Goal: Information Seeking & Learning: Learn about a topic

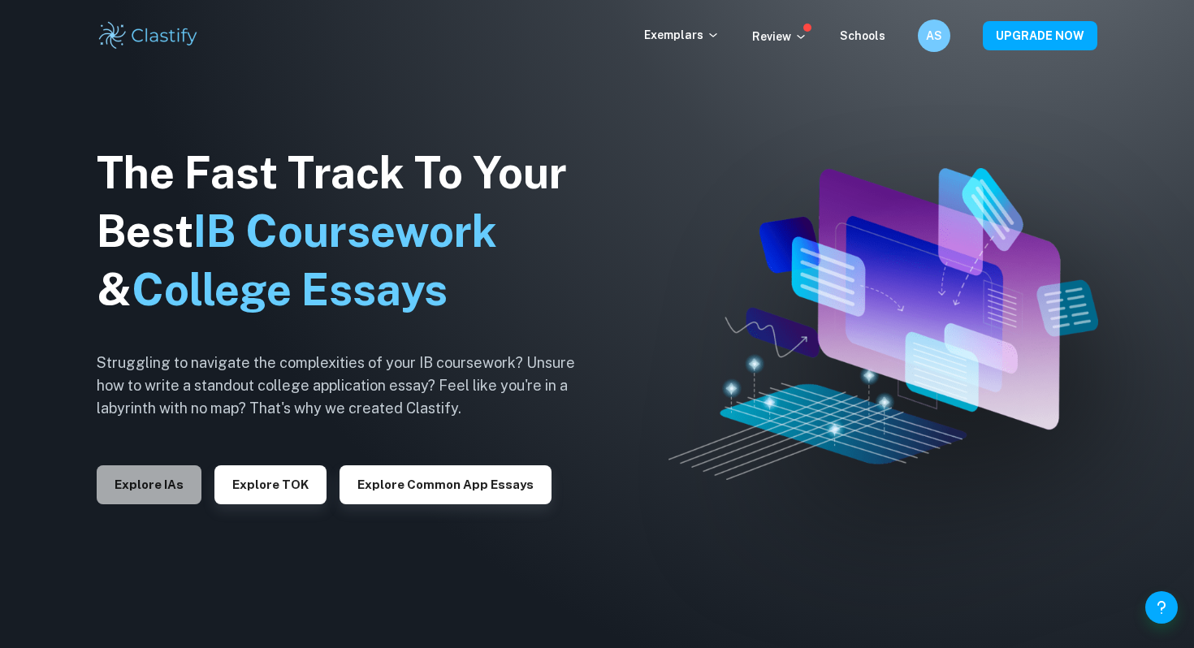
click at [180, 482] on button "Explore IAs" at bounding box center [149, 484] width 105 height 39
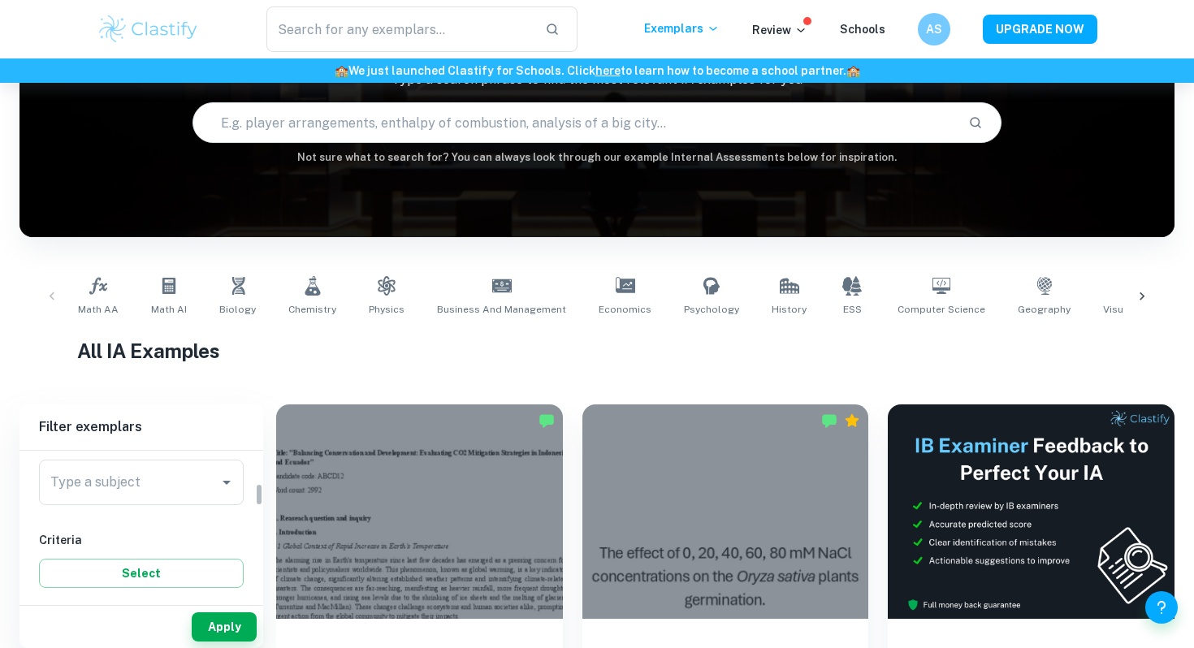
scroll to position [206, 0]
click at [89, 481] on input "Type a subject" at bounding box center [129, 481] width 166 height 31
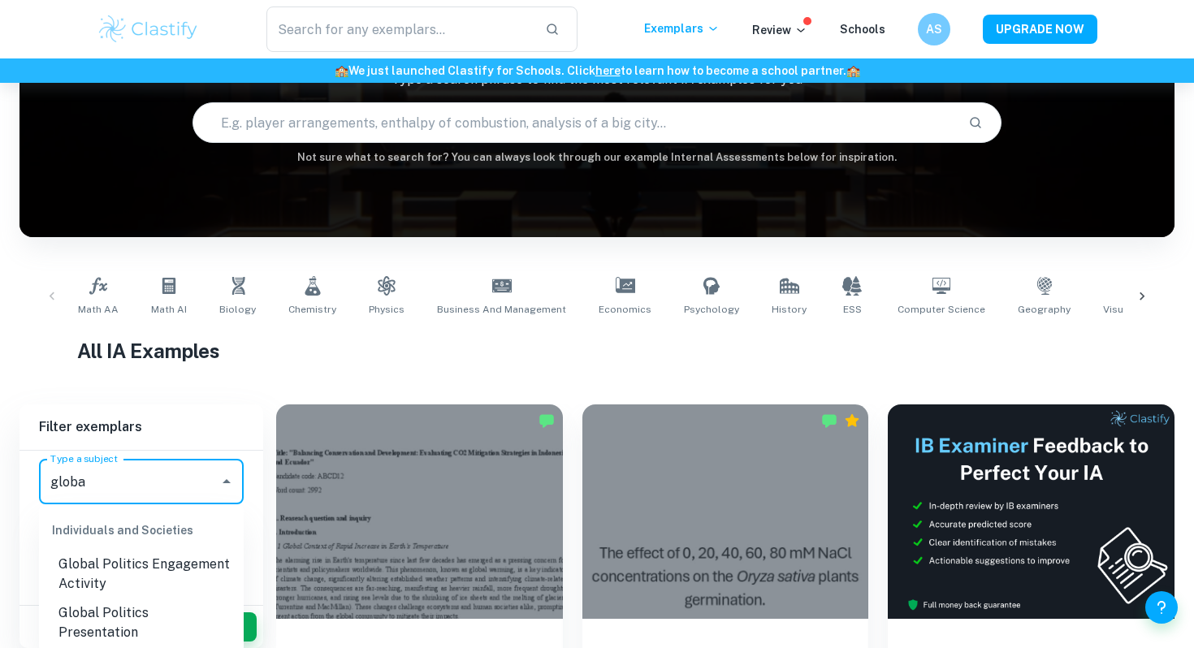
click at [101, 607] on li "Global Politics Presentation" at bounding box center [141, 622] width 205 height 49
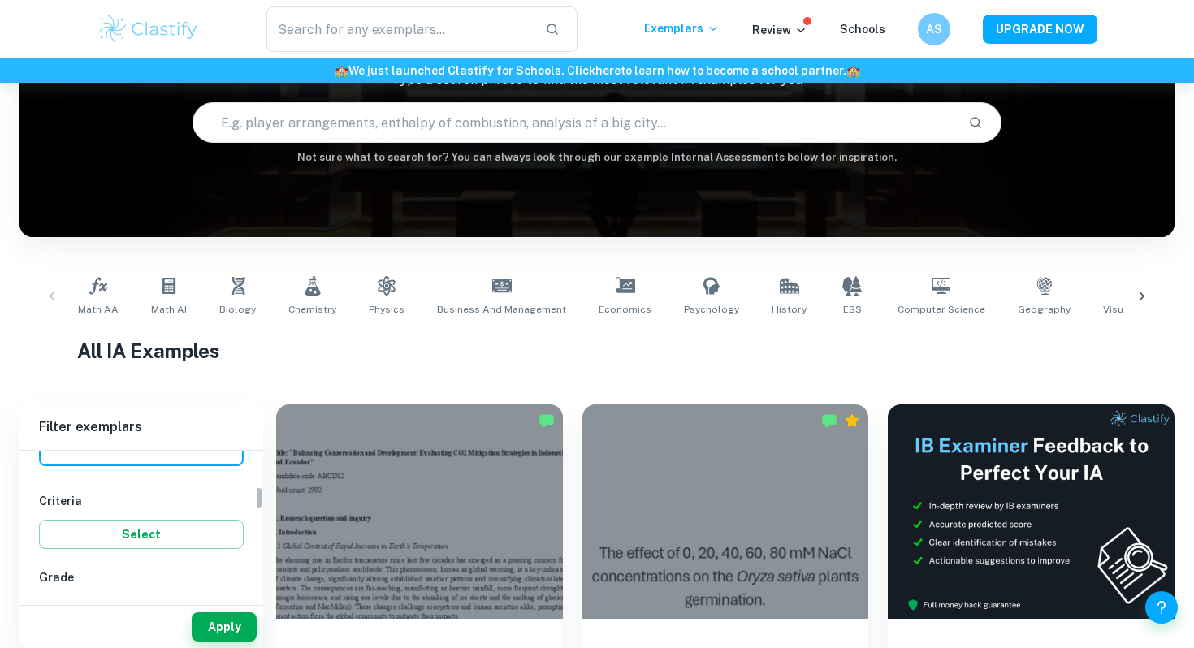
scroll to position [211, 0]
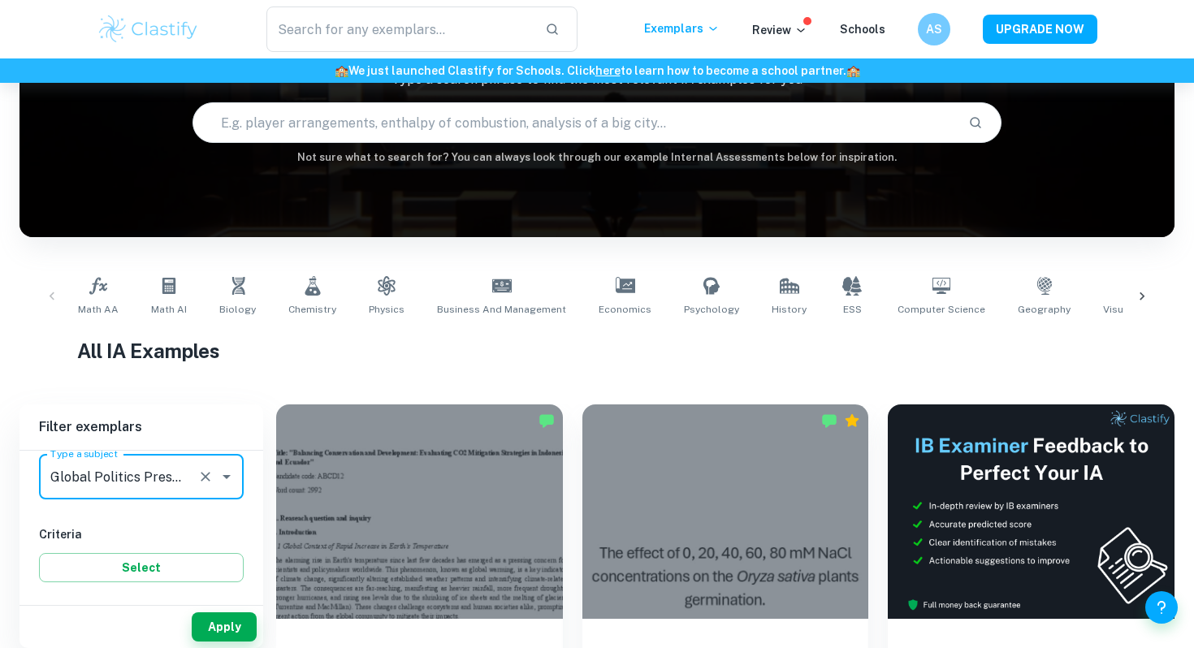
click at [169, 478] on input "Global Politics Presentation" at bounding box center [118, 476] width 145 height 31
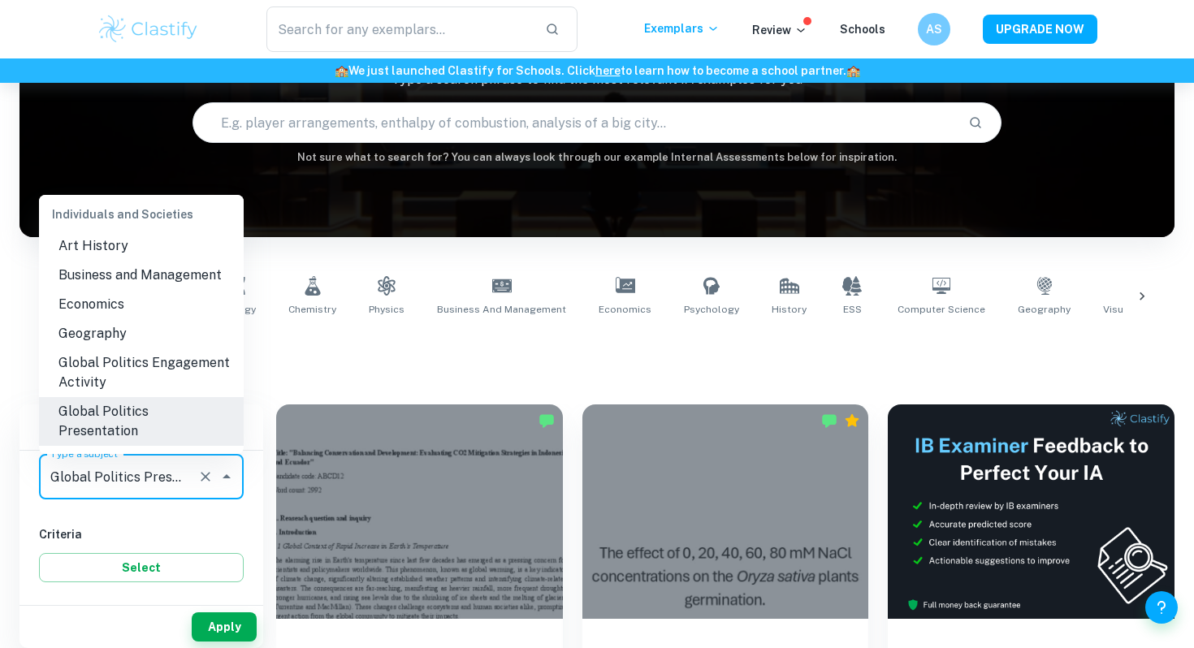
scroll to position [1542, 0]
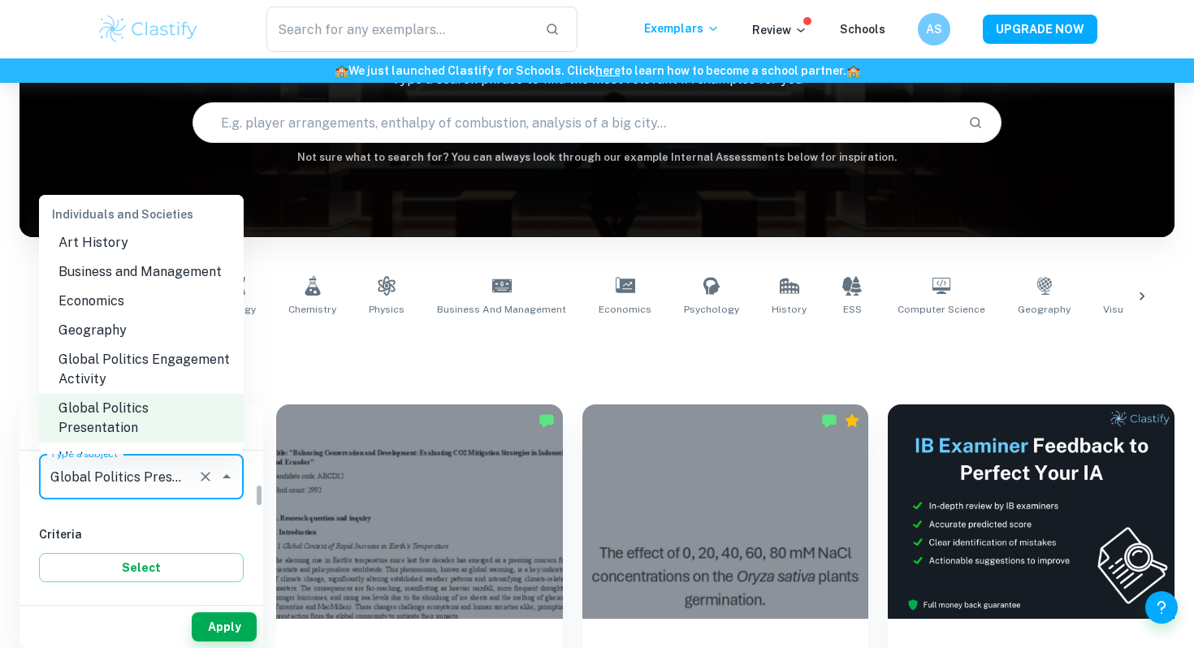
click at [204, 490] on div "Global Politics Presentation Type a subject" at bounding box center [141, 476] width 205 height 45
type input "Global Politics Presentation"
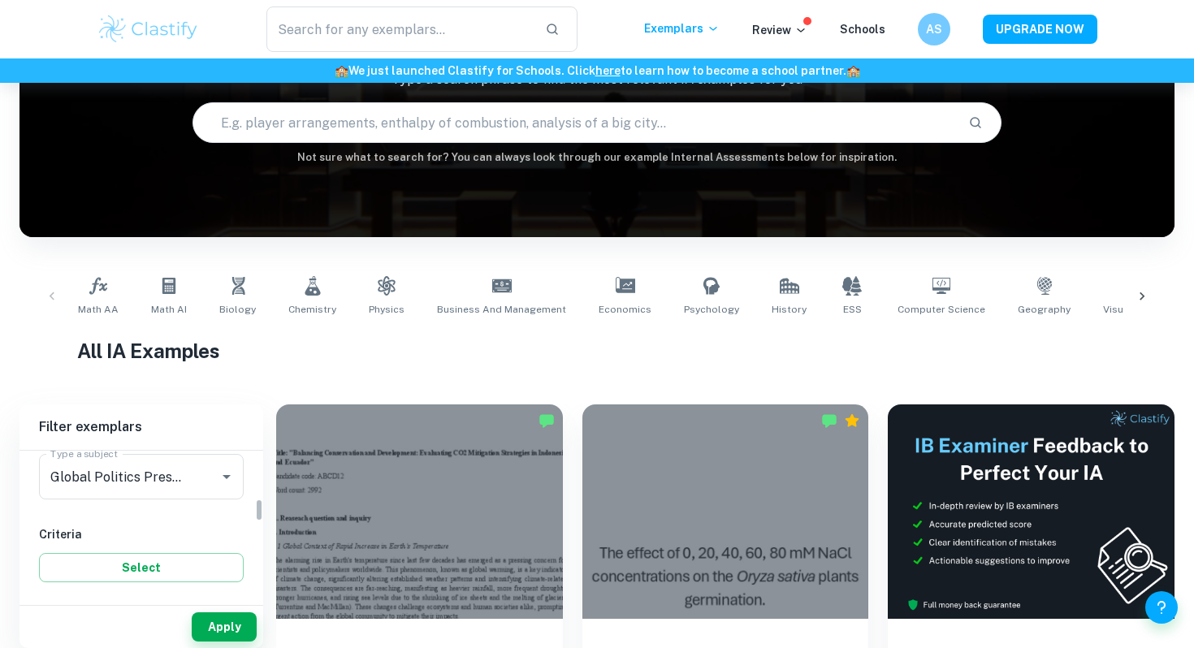
scroll to position [331, 0]
click at [60, 513] on input "7" at bounding box center [64, 524] width 32 height 32
checkbox input "true"
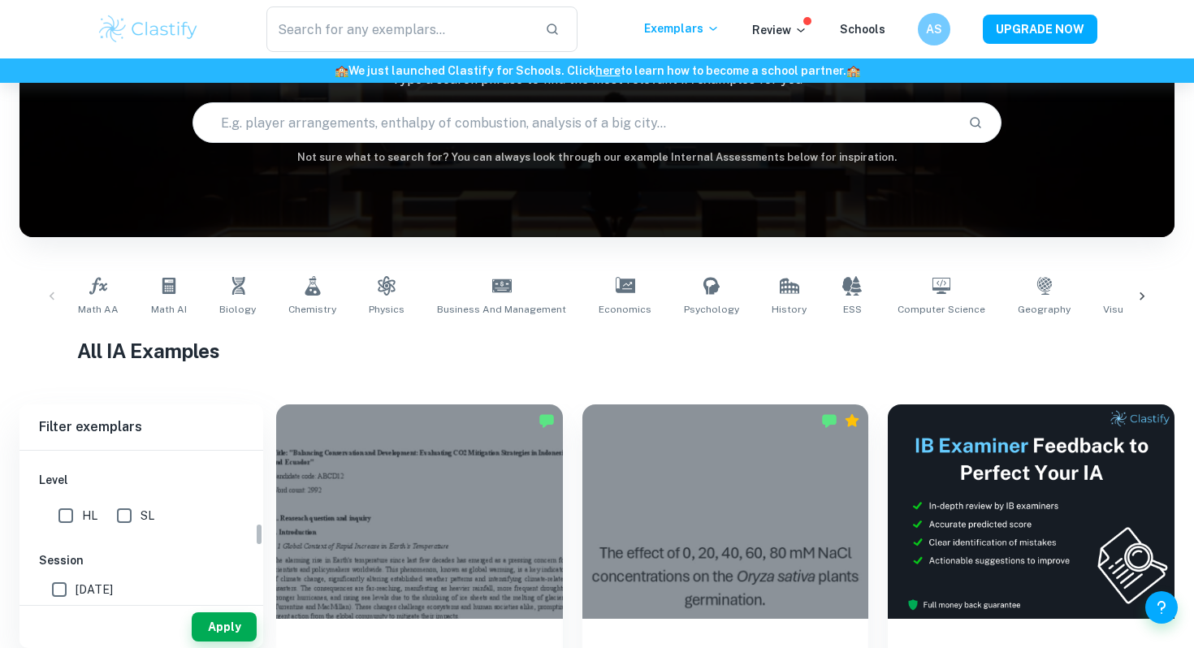
click at [117, 517] on input "SL" at bounding box center [124, 515] width 32 height 32
checkbox input "true"
click at [79, 488] on input "HL" at bounding box center [66, 479] width 32 height 32
checkbox input "true"
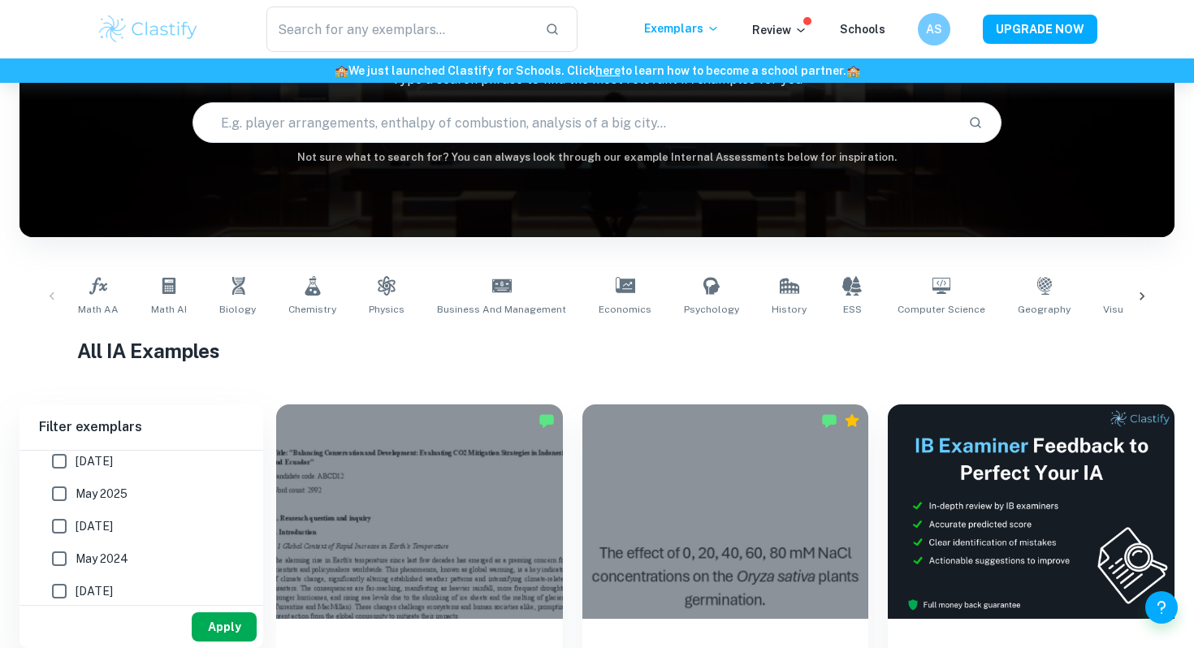
click at [229, 620] on button "Apply" at bounding box center [224, 626] width 65 height 29
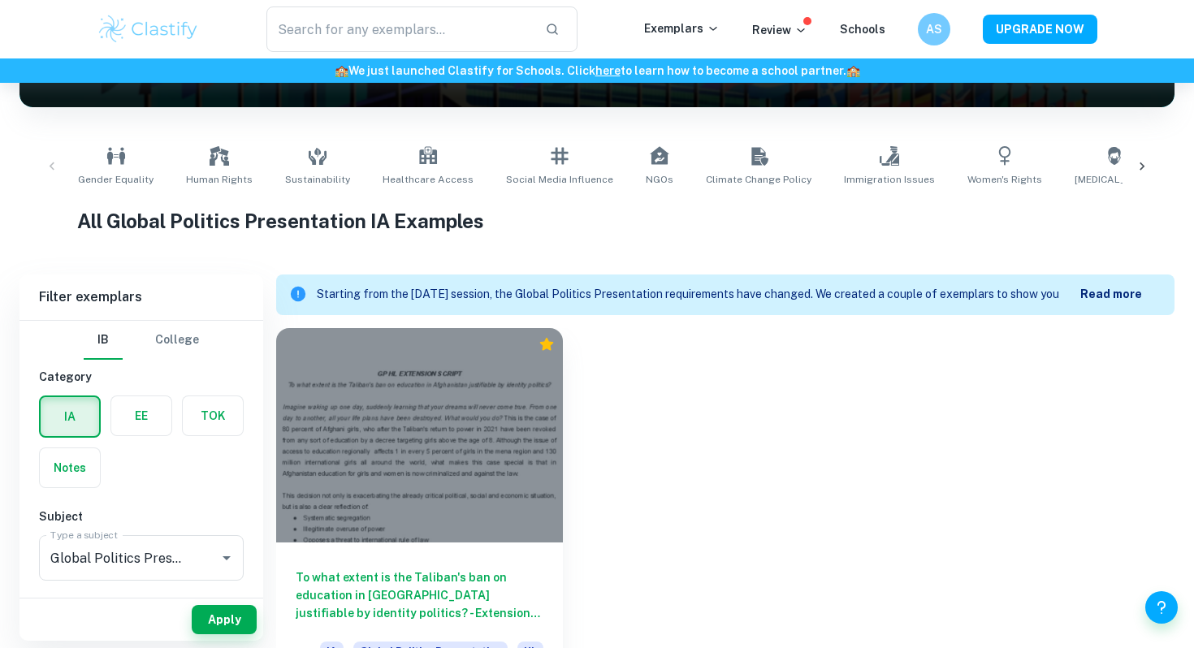
scroll to position [272, 0]
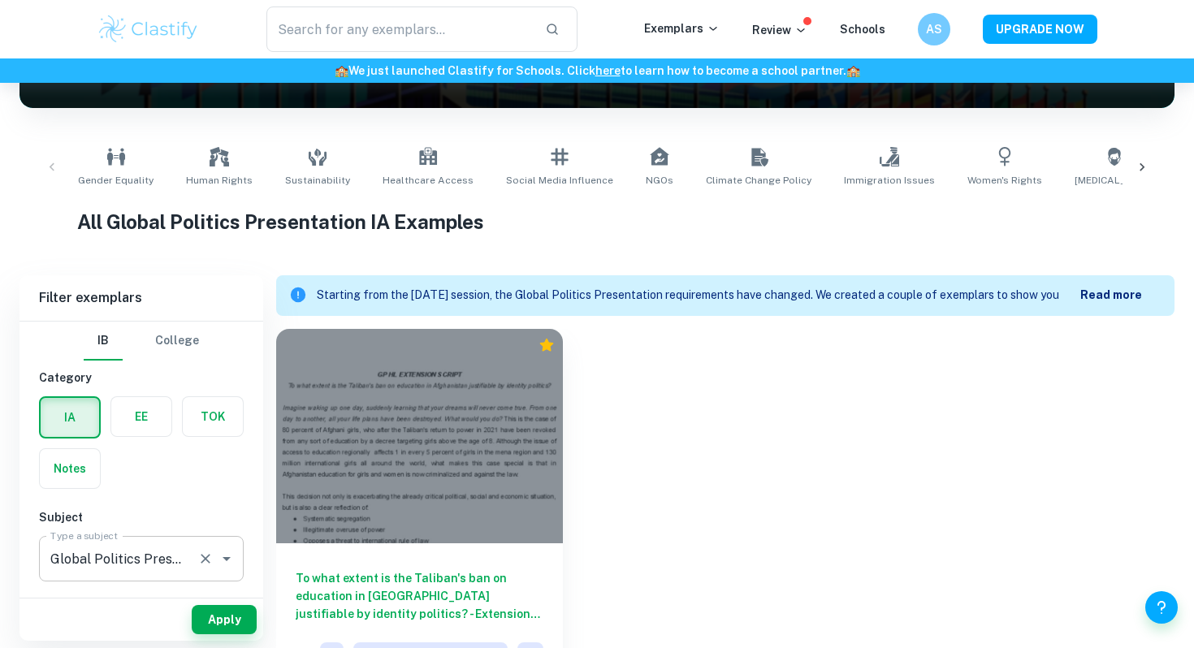
click at [149, 545] on input "Global Politics Presentation" at bounding box center [118, 558] width 145 height 31
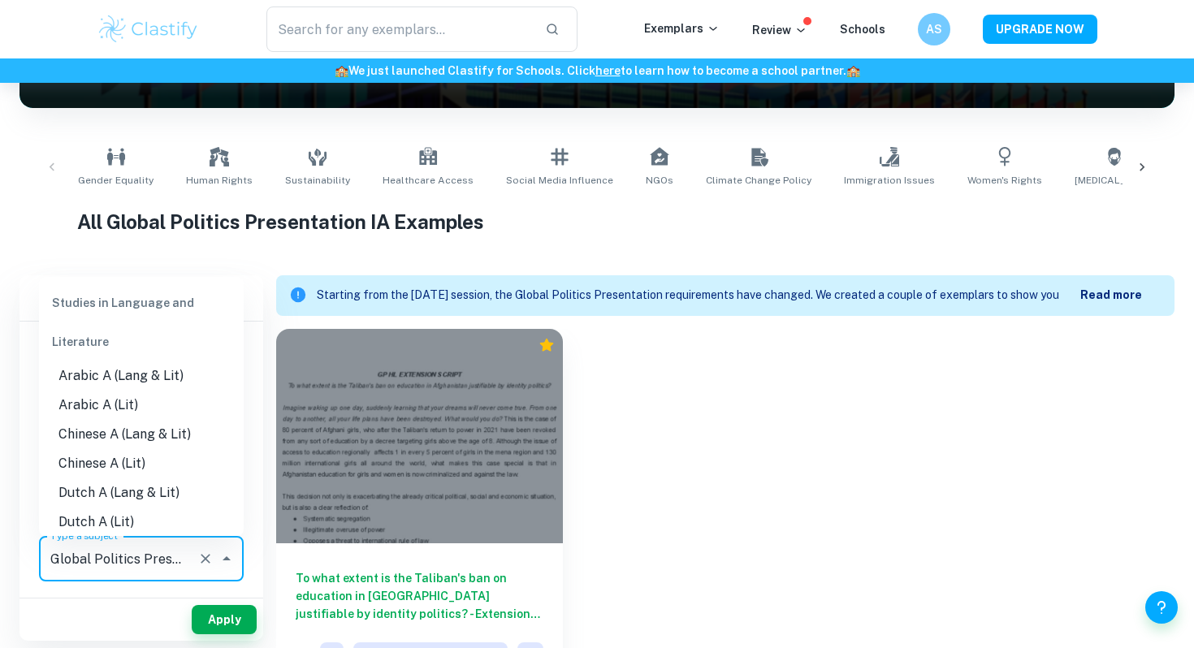
scroll to position [1492, 0]
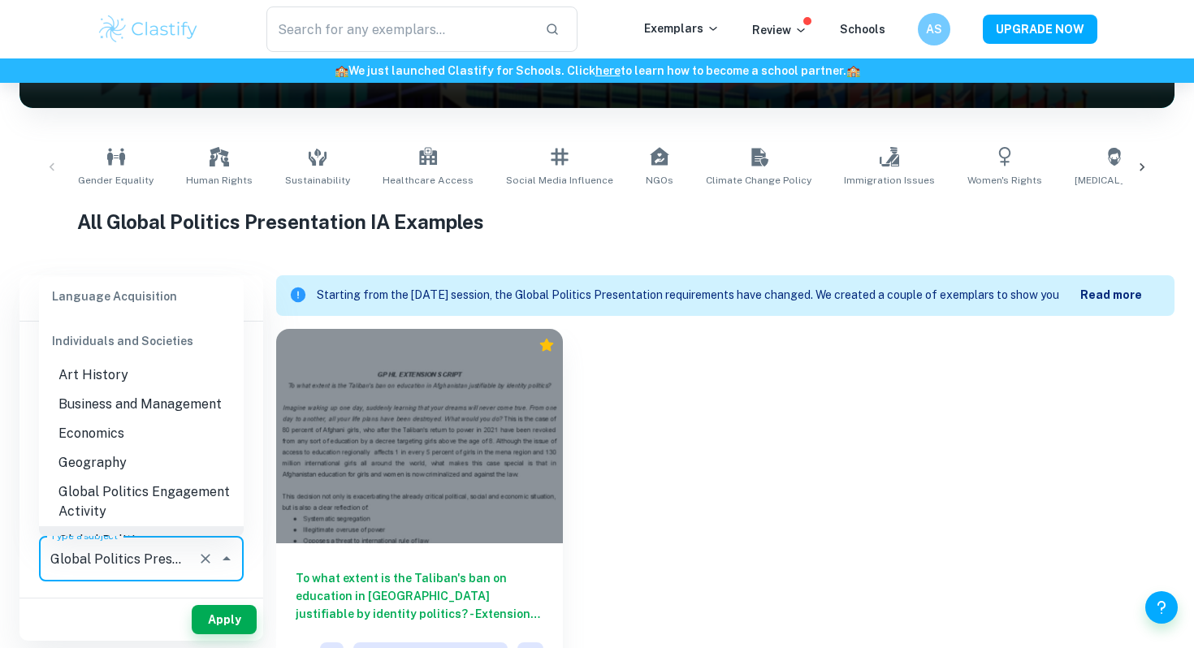
click at [181, 560] on input "Global Politics Presentation" at bounding box center [118, 558] width 145 height 31
drag, startPoint x: 187, startPoint y: 560, endPoint x: 140, endPoint y: 560, distance: 47.1
click at [139, 560] on input "Global Politics Presentation" at bounding box center [118, 558] width 145 height 31
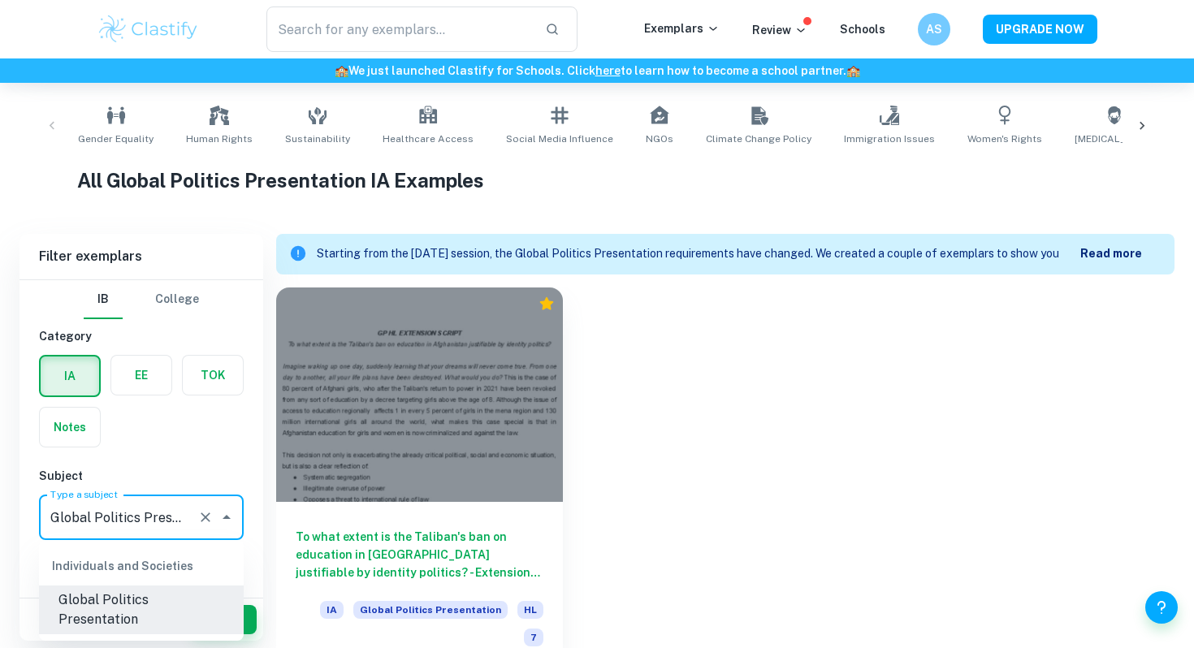
scroll to position [0, 7]
drag, startPoint x: 186, startPoint y: 517, endPoint x: 136, endPoint y: 517, distance: 50.3
click at [136, 517] on input "Global Politics Presentation" at bounding box center [118, 517] width 145 height 31
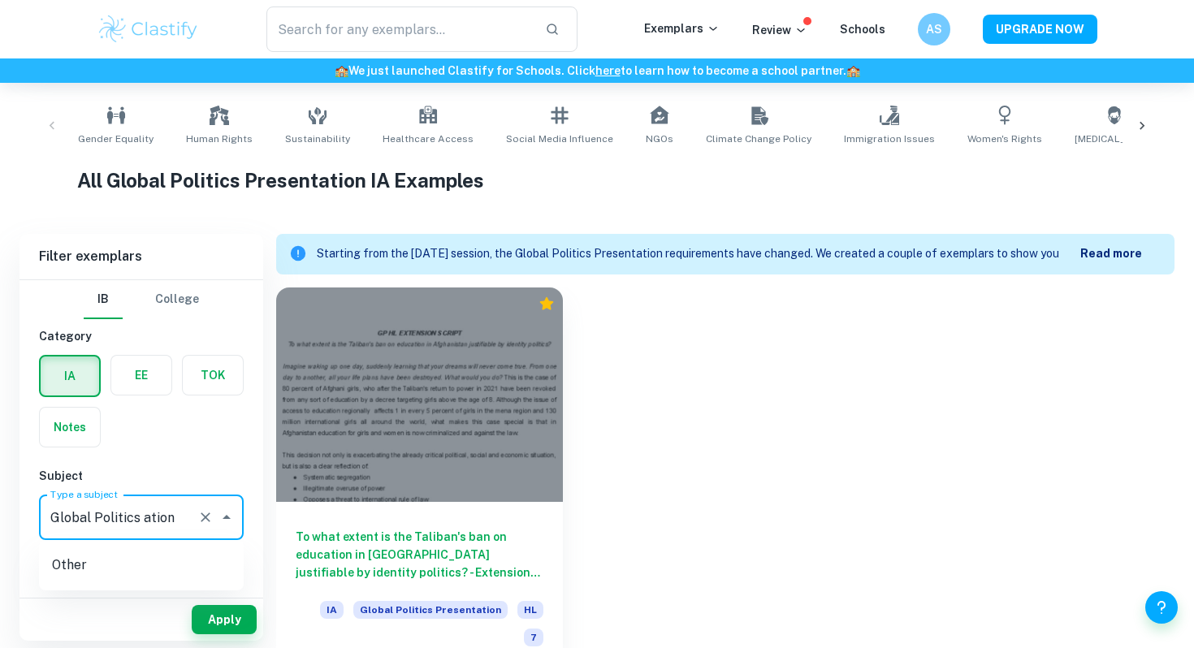
scroll to position [0, 0]
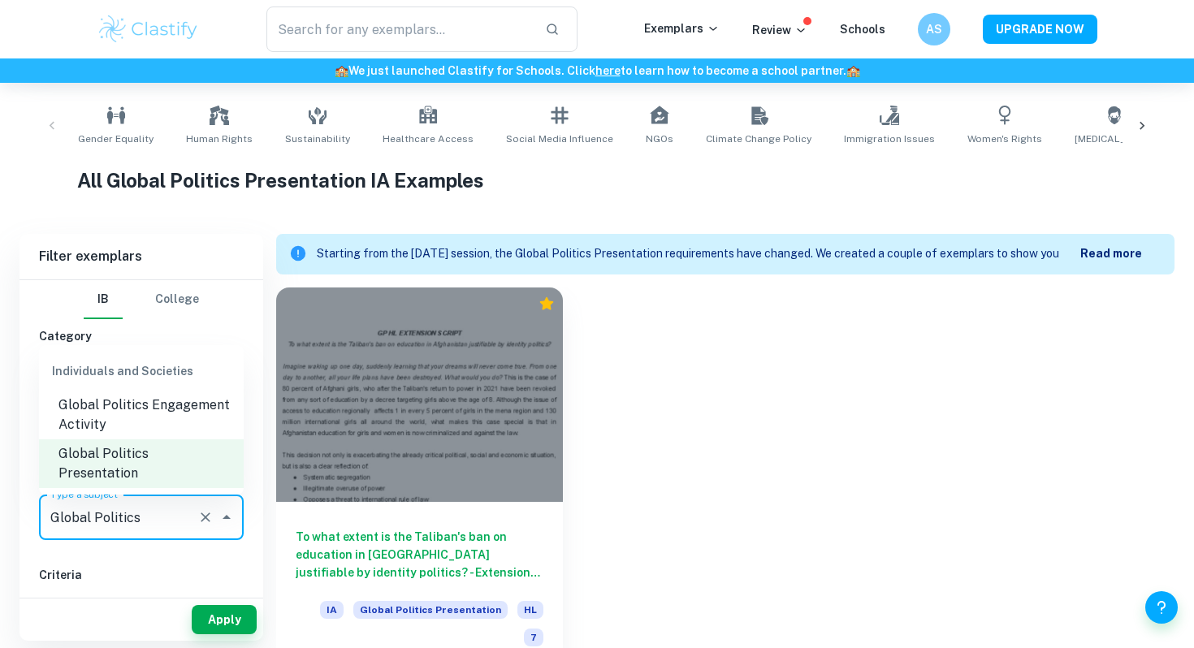
click at [123, 439] on li "Global Politics Engagement Activity" at bounding box center [141, 415] width 205 height 49
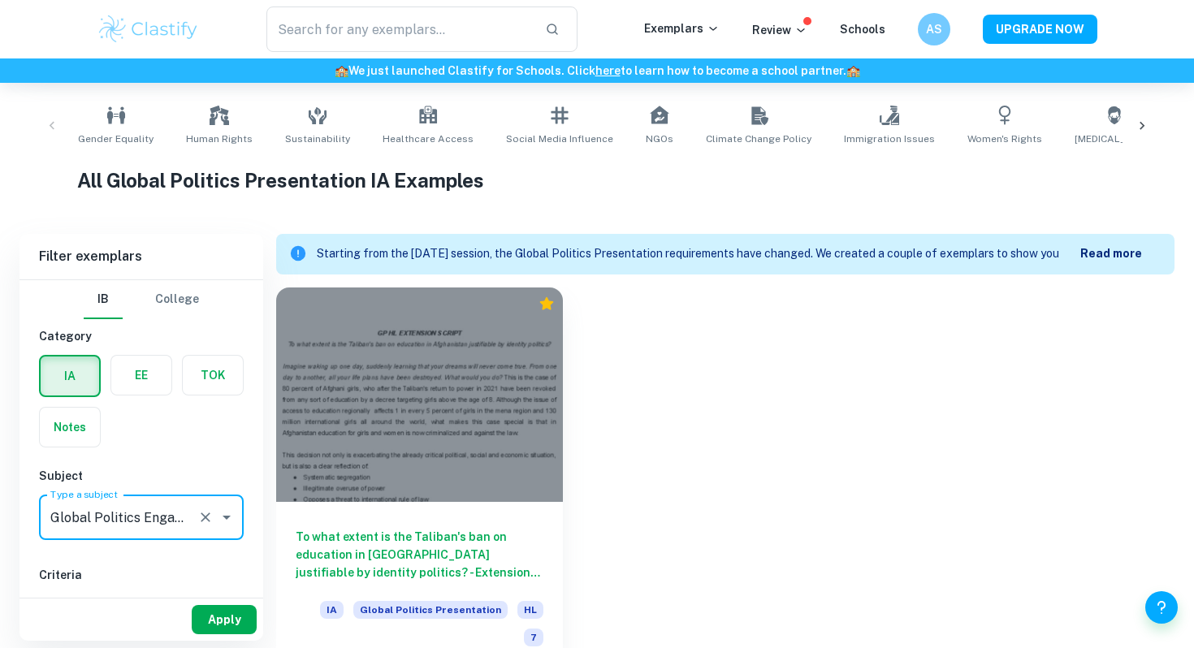
type input "Global Politics Engagement Activity"
click at [202, 616] on button "Apply" at bounding box center [224, 619] width 65 height 29
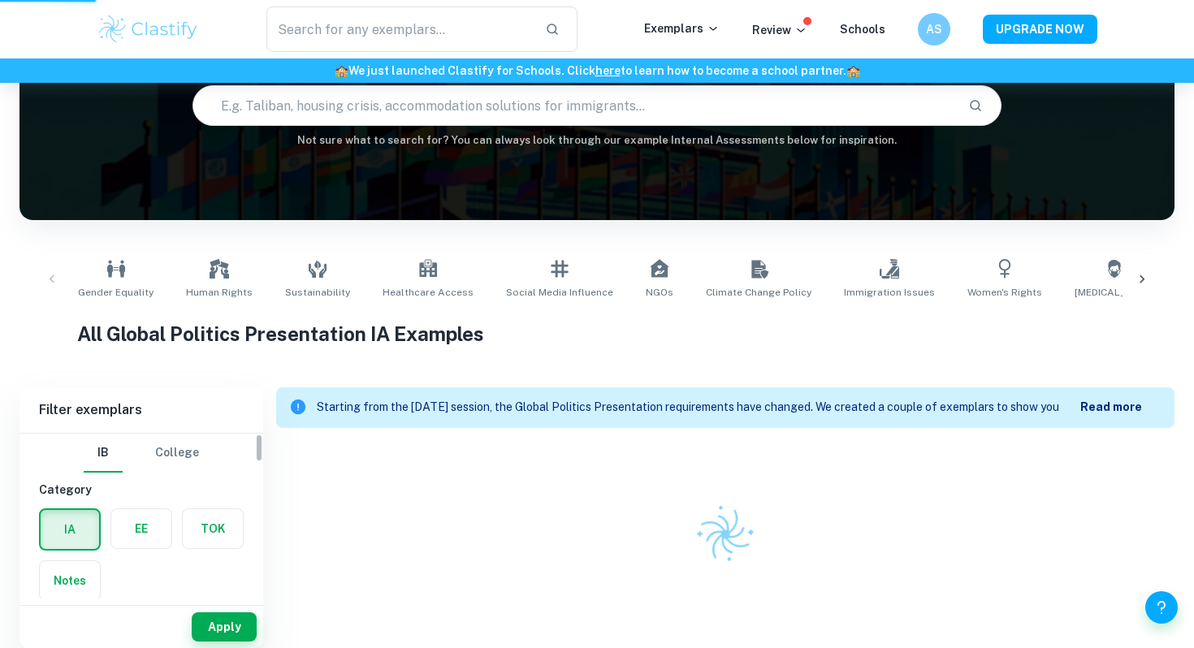
scroll to position [143, 0]
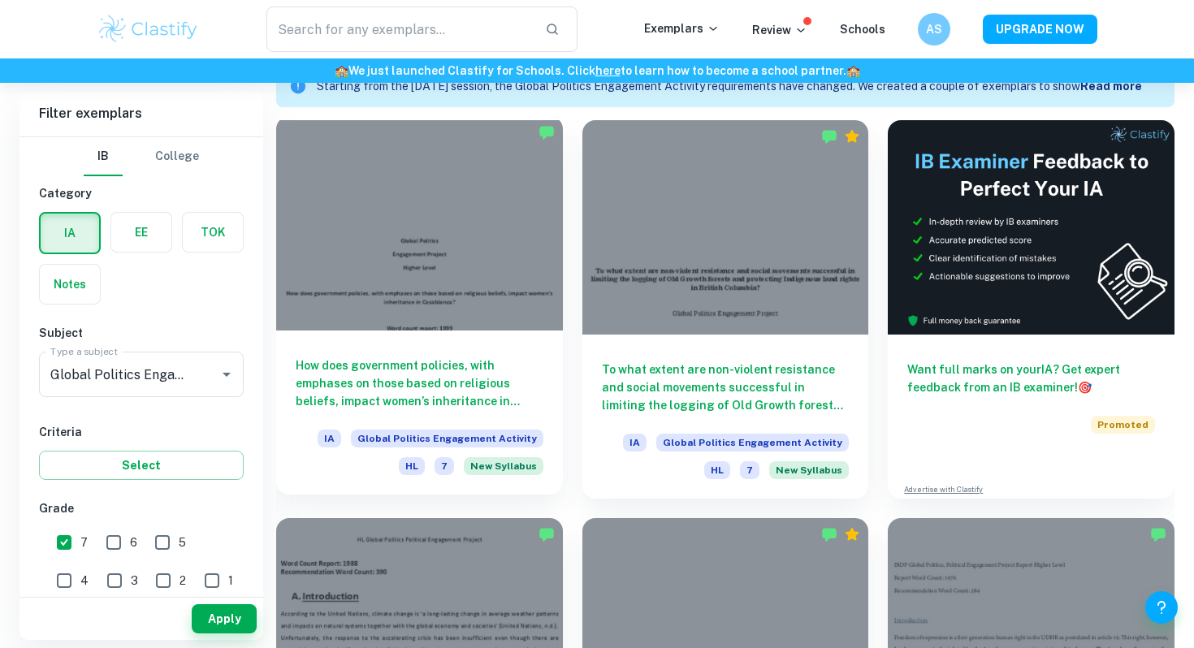
scroll to position [483, 0]
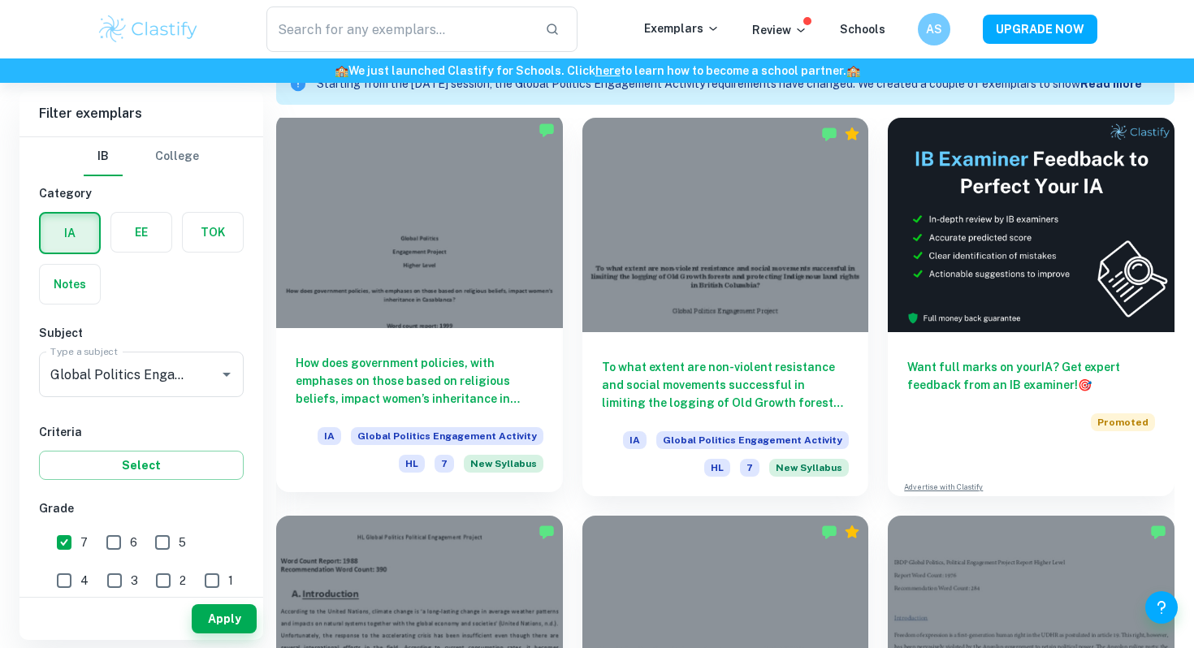
click at [477, 260] on div at bounding box center [419, 221] width 287 height 214
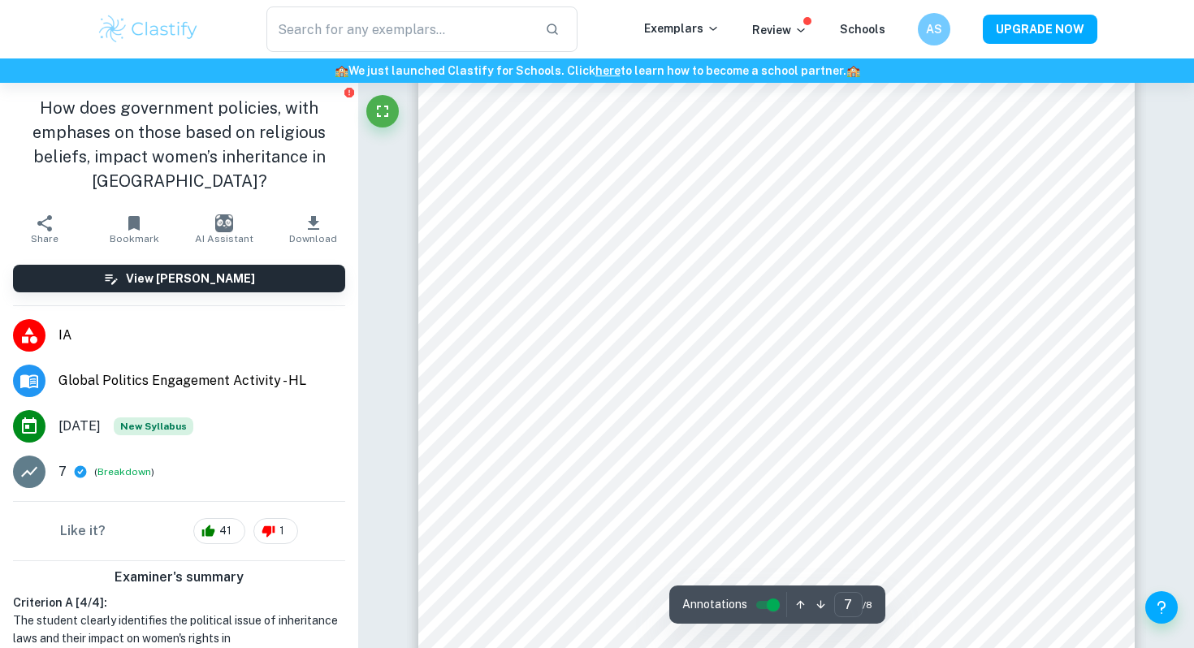
scroll to position [5948, 0]
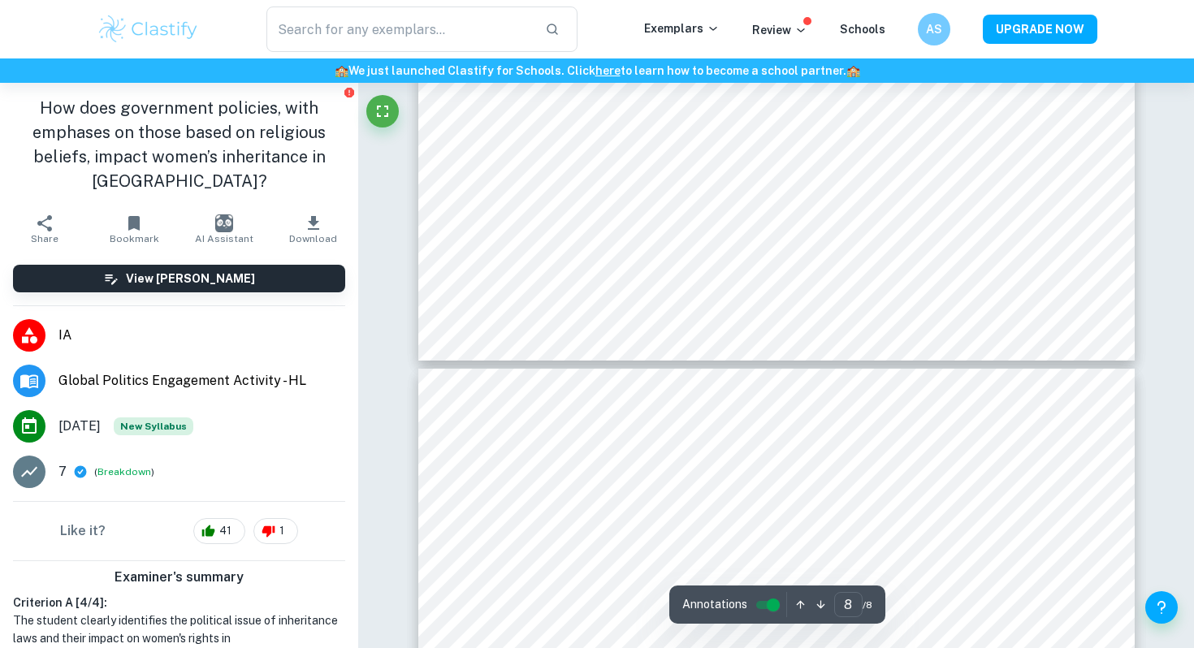
type input "7"
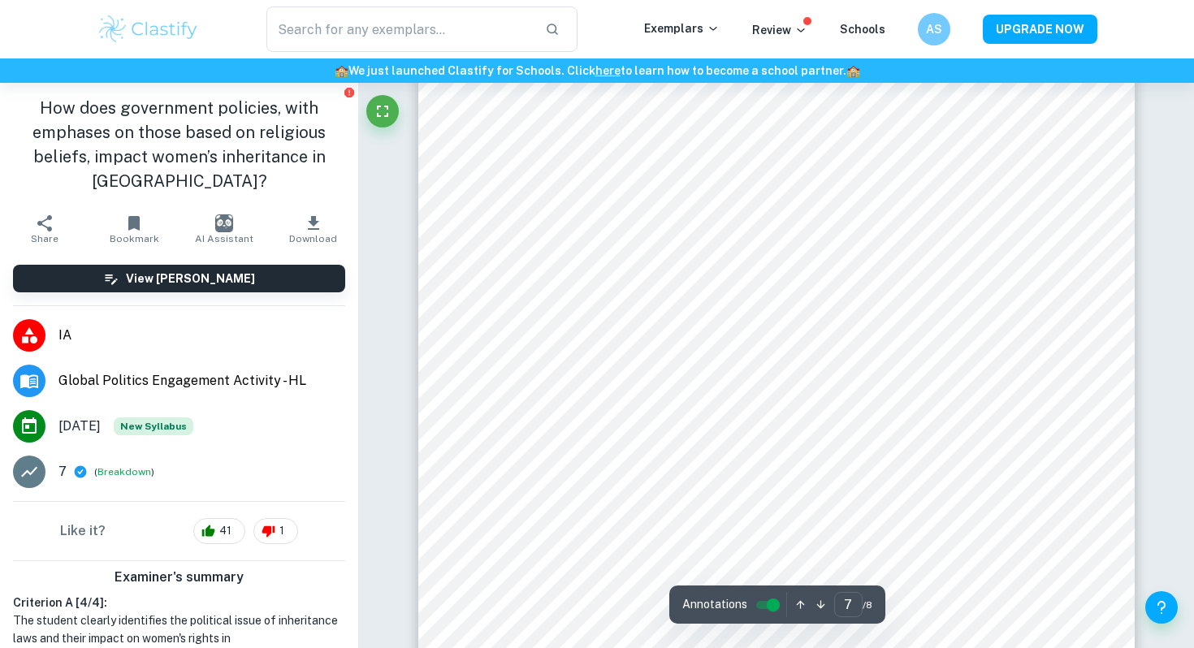
scroll to position [5909, 0]
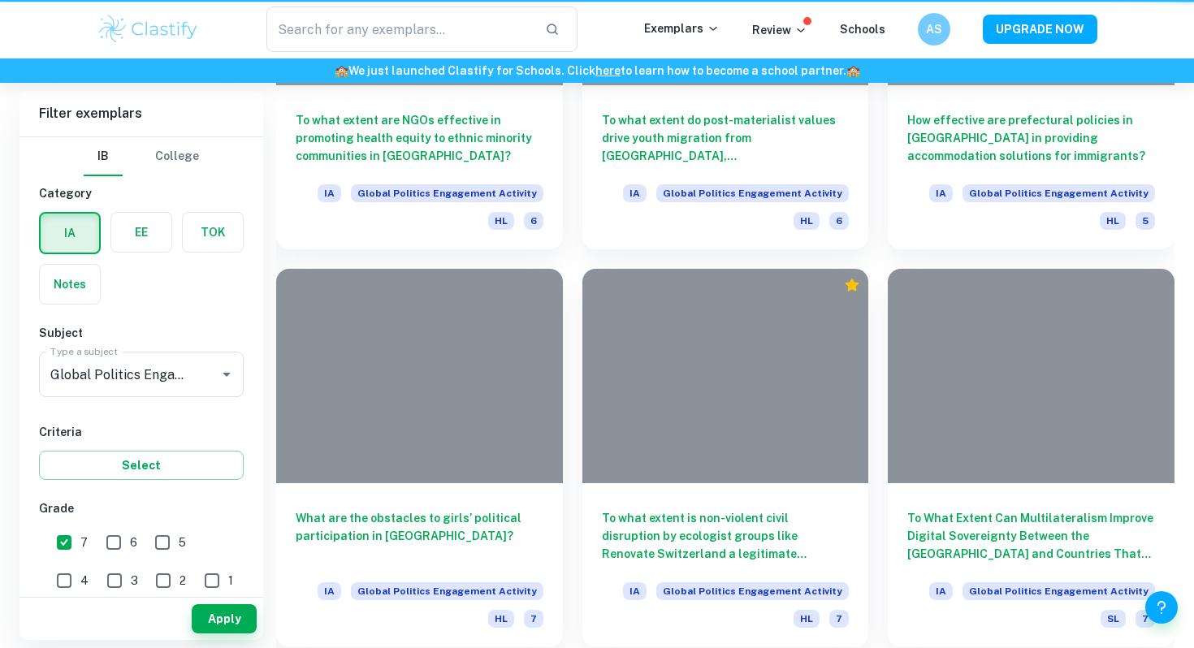
scroll to position [483, 0]
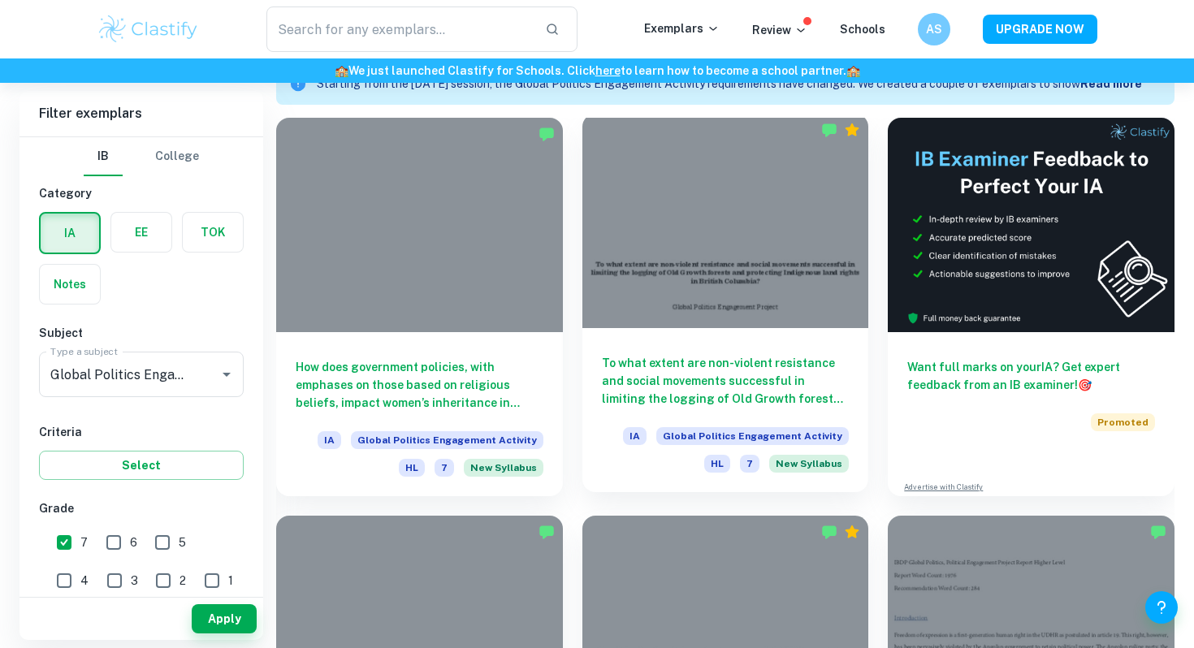
click at [705, 297] on div at bounding box center [725, 221] width 287 height 214
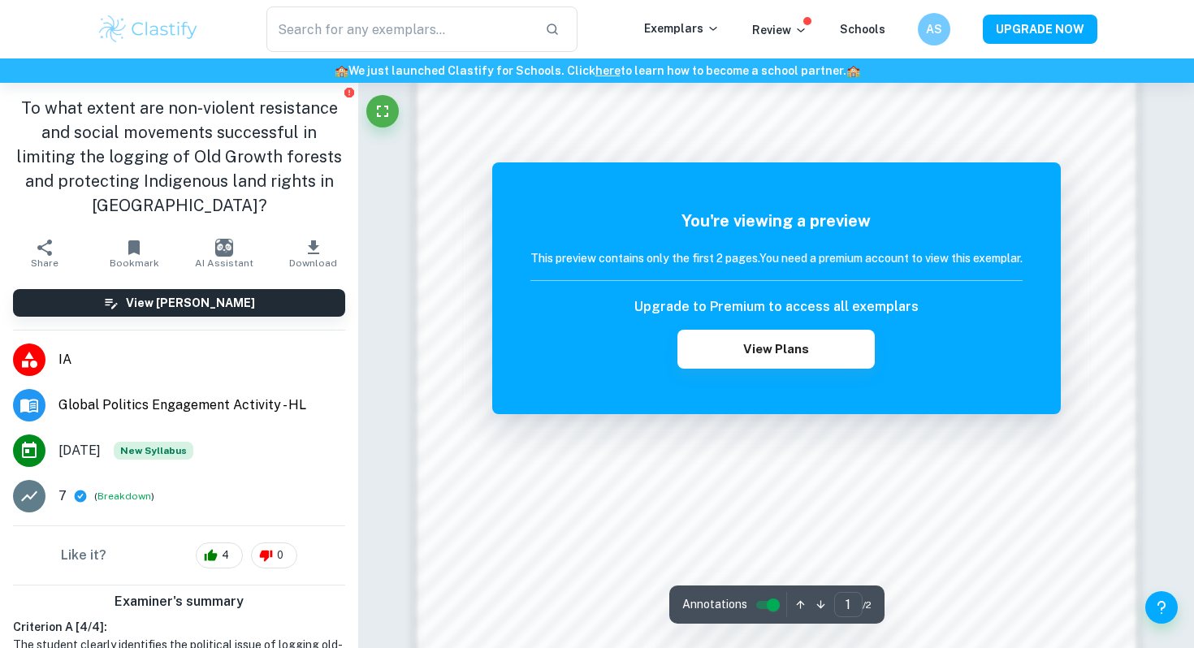
scroll to position [1424, 0]
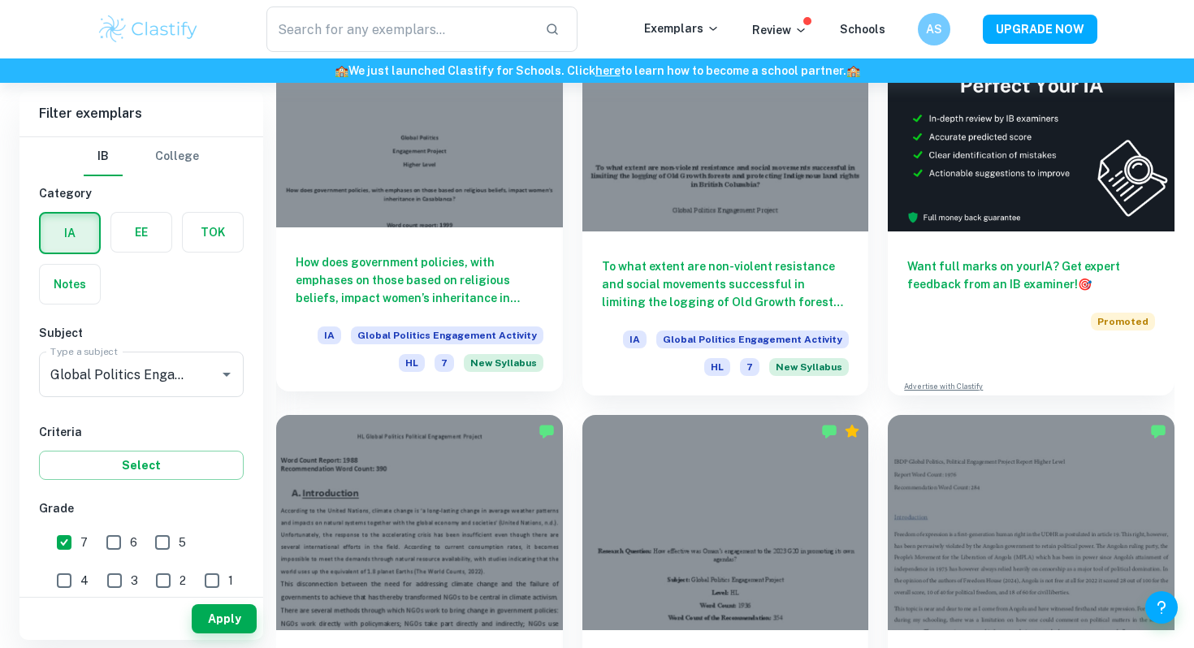
scroll to position [630, 0]
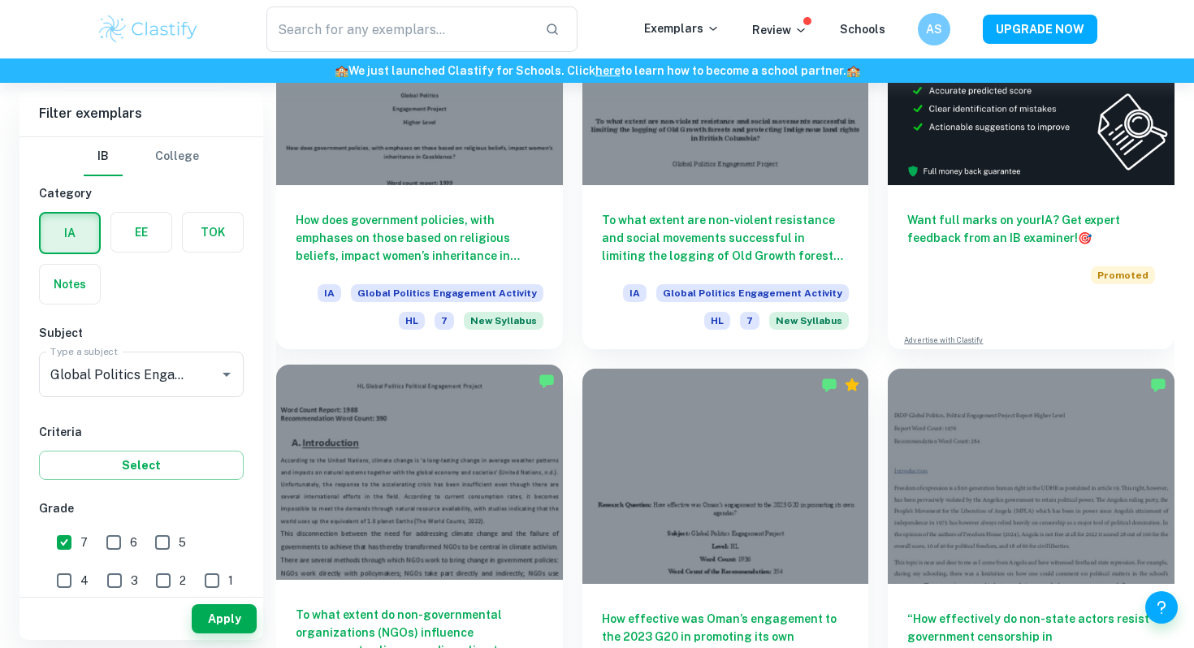
click at [413, 470] on div at bounding box center [419, 472] width 287 height 214
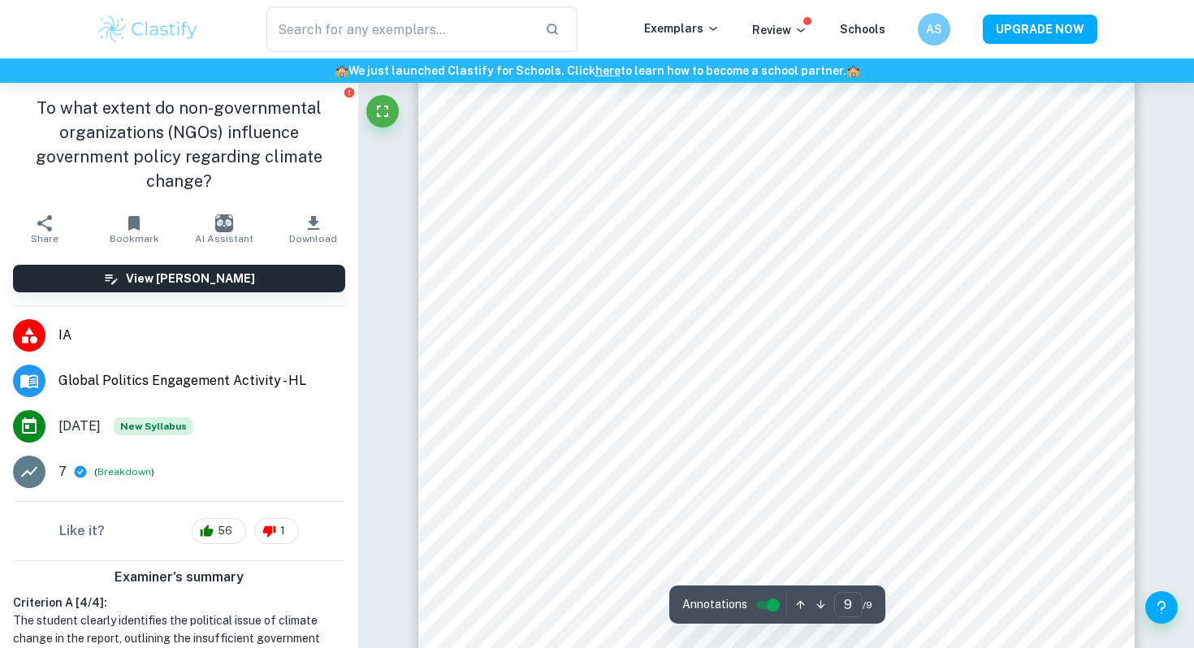
scroll to position [8750, 0]
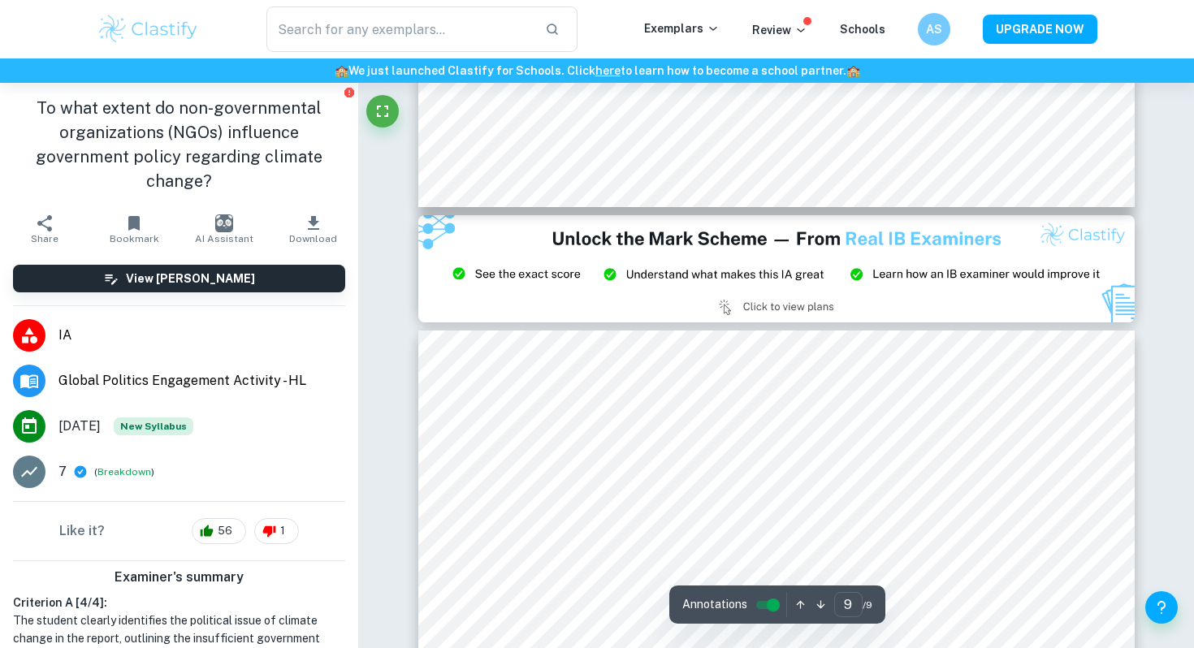
type input "8"
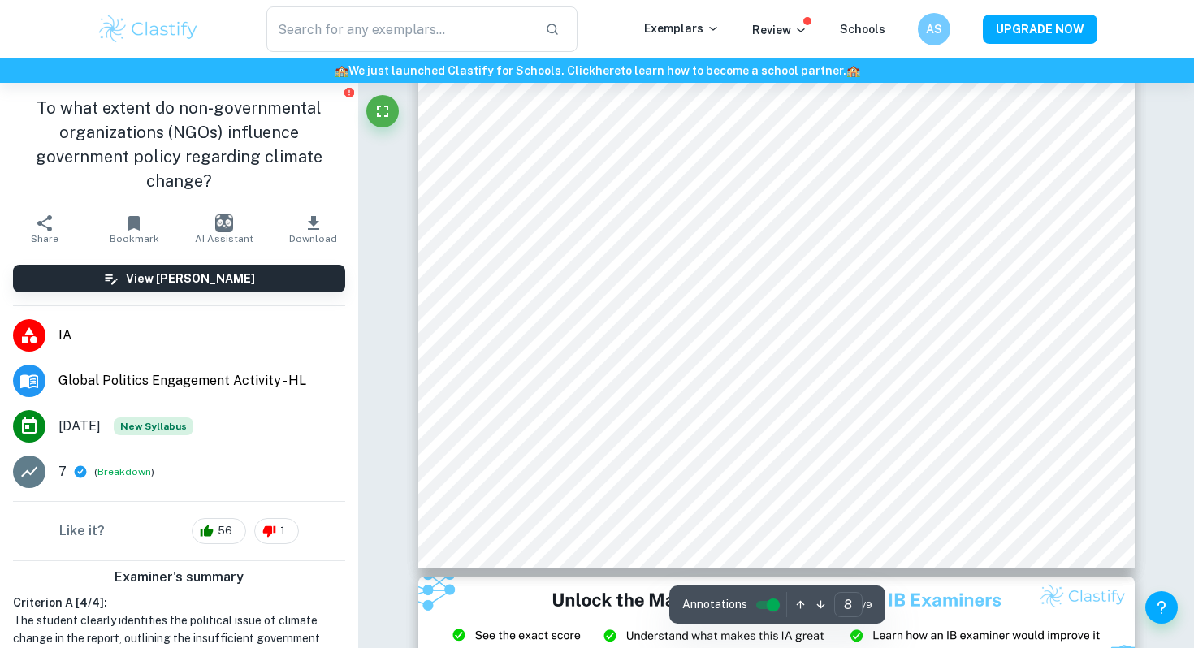
scroll to position [7864, 0]
